Goal: Task Accomplishment & Management: Use online tool/utility

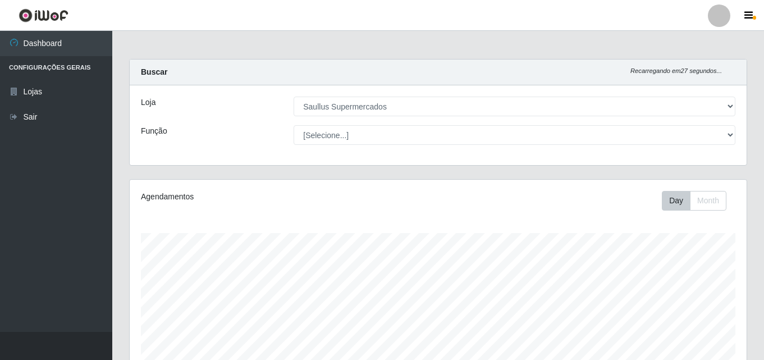
select select "423"
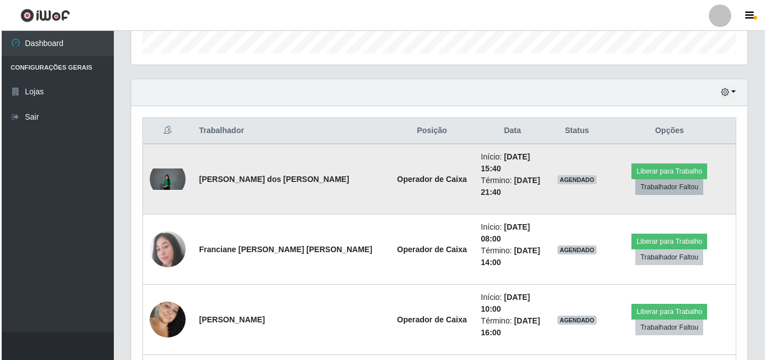
scroll to position [233, 617]
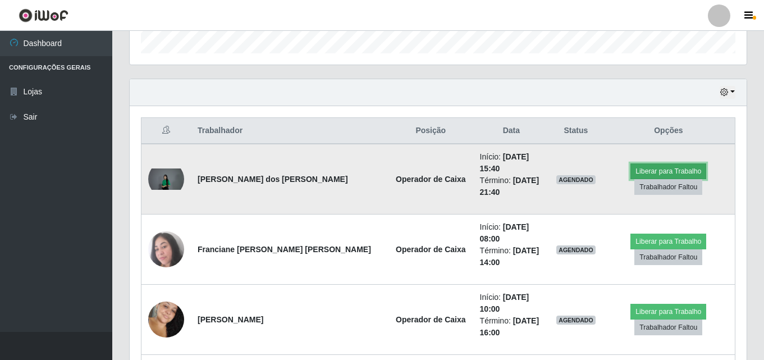
click at [653, 167] on button "Liberar para Trabalho" at bounding box center [668, 171] width 76 height 16
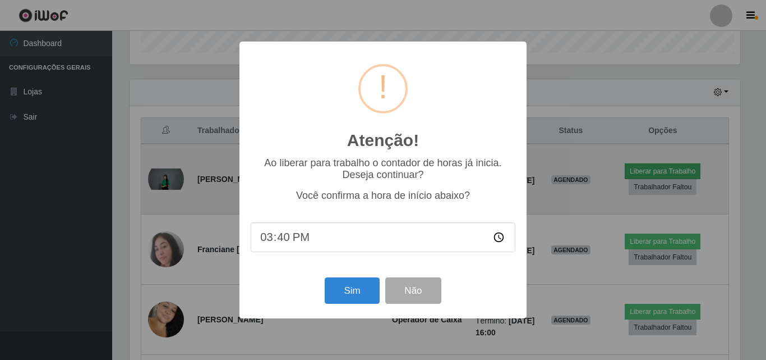
scroll to position [233, 611]
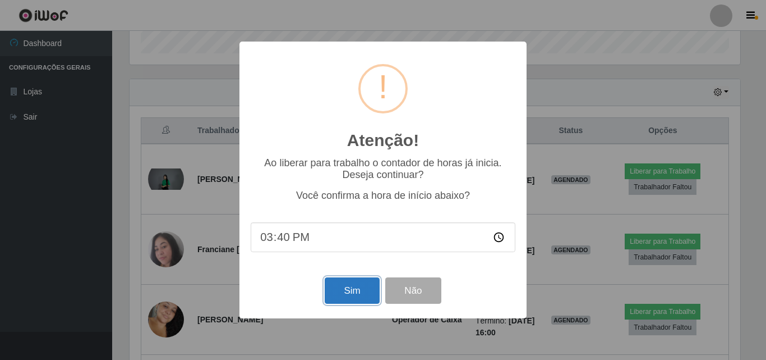
click at [378, 295] on button "Sim" at bounding box center [352, 290] width 54 height 26
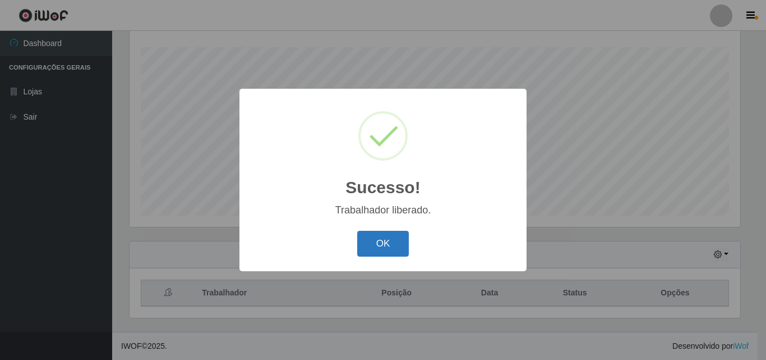
click at [367, 251] on button "OK" at bounding box center [383, 244] width 52 height 26
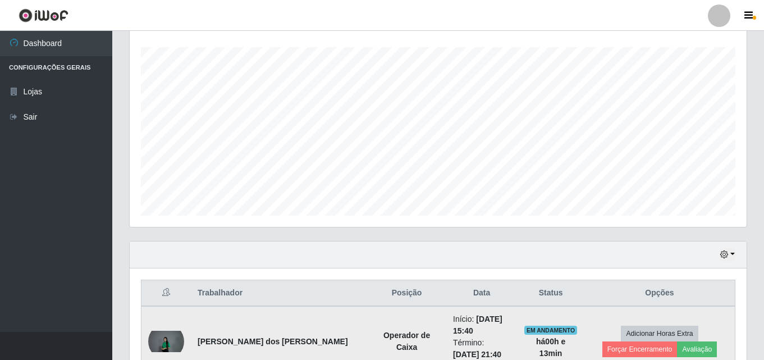
scroll to position [354, 0]
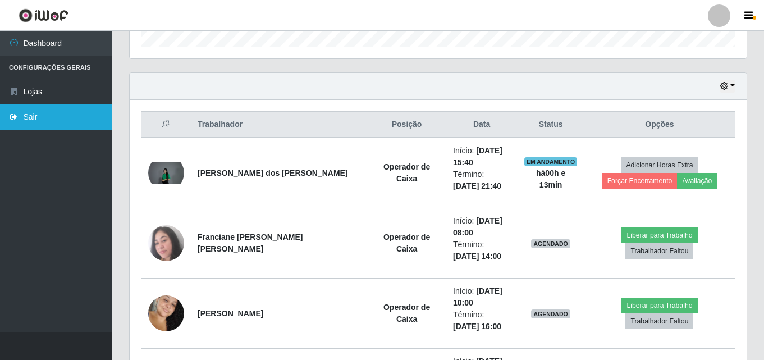
click at [44, 116] on link "Sair" at bounding box center [56, 116] width 112 height 25
